Goal: Transaction & Acquisition: Purchase product/service

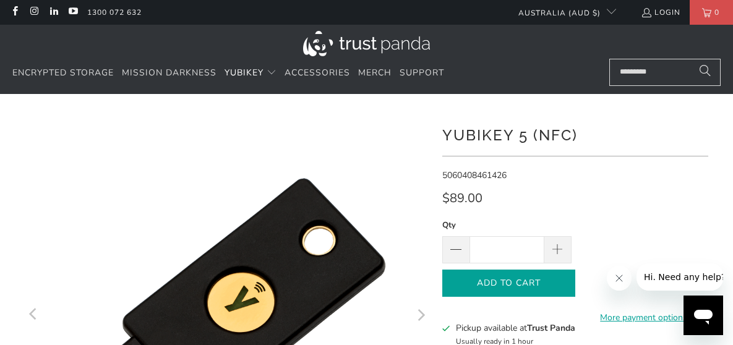
click at [536, 284] on span "Add to Cart" at bounding box center [508, 283] width 107 height 11
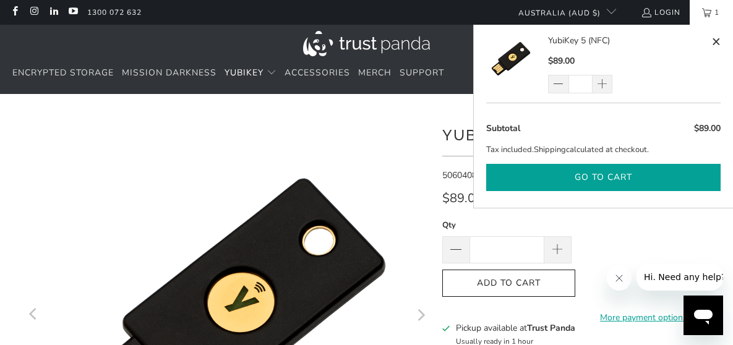
click at [607, 174] on button "Go to cart" at bounding box center [603, 178] width 234 height 28
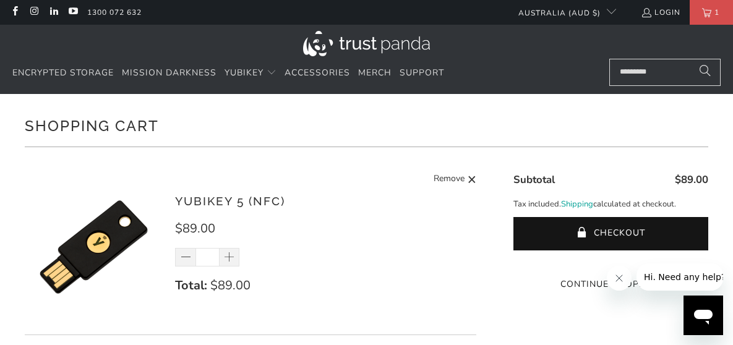
scroll to position [62, 0]
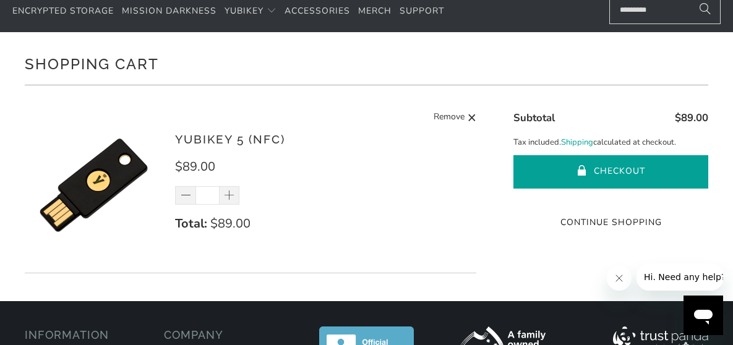
click at [592, 168] on button "Checkout" at bounding box center [610, 171] width 195 height 33
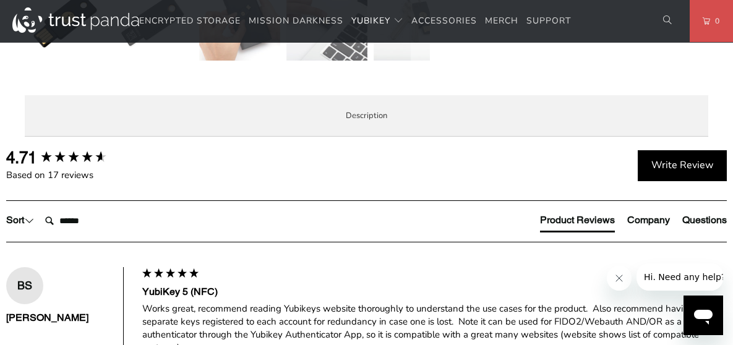
scroll to position [495, 0]
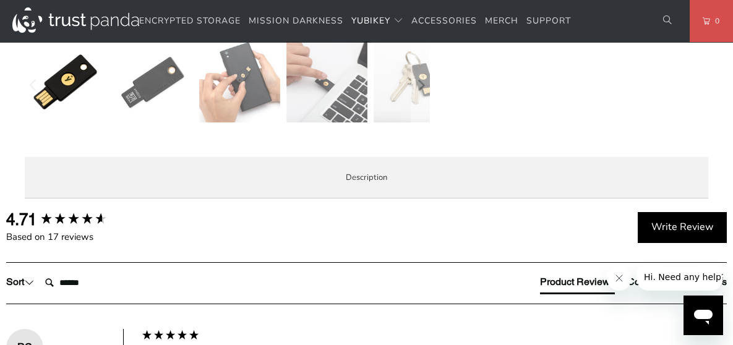
click at [0, 0] on span "Specifications" at bounding box center [0, 0] width 0 height 0
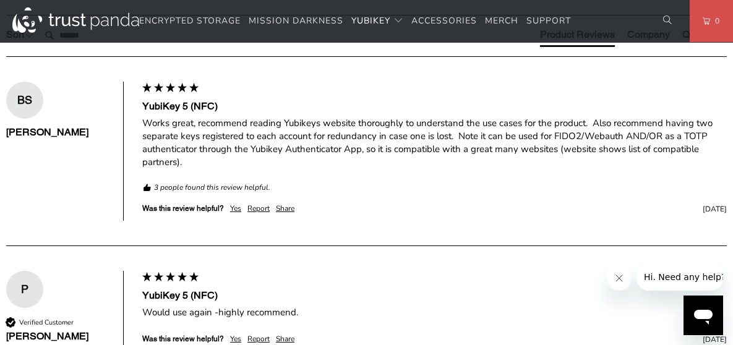
scroll to position [804, 0]
